Goal: Contribute content

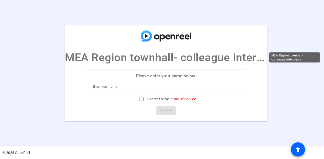
click at [227, 57] on p "MEA Region townhall- colleague interviews" at bounding box center [166, 57] width 202 height 17
click at [167, 78] on p "Please enter your name below." at bounding box center [166, 76] width 162 height 12
click at [163, 84] on input at bounding box center [166, 87] width 146 height 6
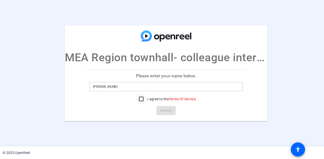
type input "[PERSON_NAME]"
click at [142, 100] on input "I agree to the Terms Of Service" at bounding box center [141, 99] width 10 height 10
checkbox input "true"
click at [165, 109] on span "Continue" at bounding box center [165, 111] width 11 height 8
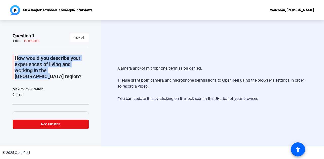
drag, startPoint x: 14, startPoint y: 58, endPoint x: 78, endPoint y: 70, distance: 64.8
click at [78, 70] on p "How would you describe your experiences of living and working in the [GEOGRAPHI…" at bounding box center [52, 67] width 74 height 24
copy p "How would you describe your experiences of living and working in the [GEOGRAPHI…"
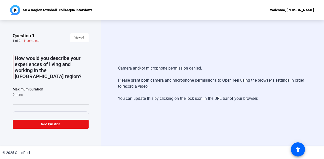
click at [157, 80] on div "Camera and/or microphone permission denied. Please grant both camera and microp…" at bounding box center [212, 83] width 189 height 47
click at [127, 45] on div "Camera and/or microphone permission denied. Please grant both camera and microp…" at bounding box center [212, 83] width 222 height 127
click at [50, 126] on span "Next Question" at bounding box center [50, 125] width 19 height 4
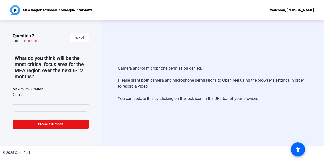
drag, startPoint x: 34, startPoint y: 76, endPoint x: 14, endPoint y: 58, distance: 26.9
click at [14, 58] on div "What do you think will be the most critical focus area for the MEA region over …" at bounding box center [51, 67] width 76 height 24
copy p "What do you think will be the most critical focus area for the MEA region over …"
